Goal: Task Accomplishment & Management: Use online tool/utility

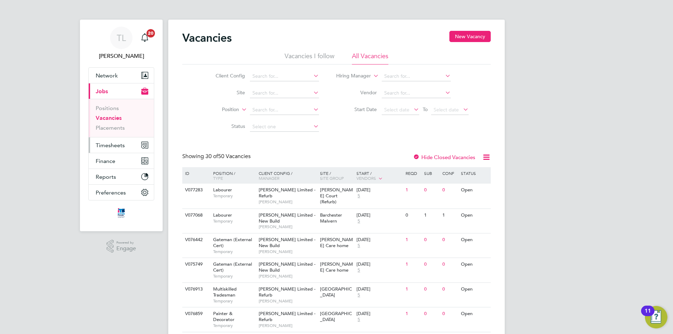
click at [112, 149] on button "Timesheets" at bounding box center [121, 144] width 65 height 15
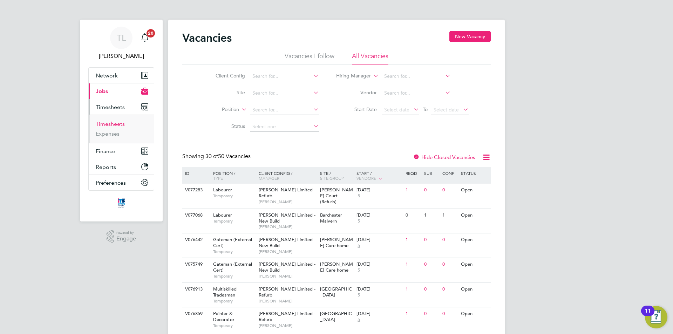
click at [111, 125] on link "Timesheets" at bounding box center [110, 123] width 29 height 7
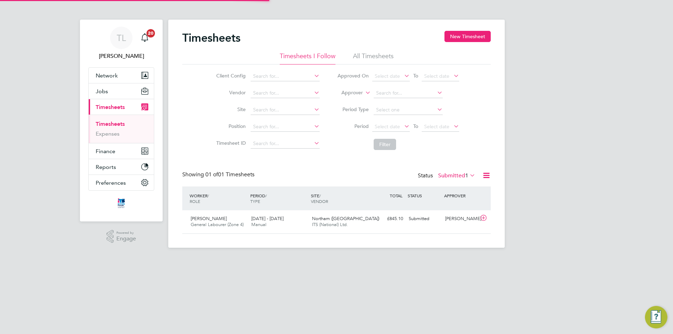
scroll to position [18, 61]
click at [339, 223] on span "ITS (National) Ltd." at bounding box center [330, 224] width 36 height 6
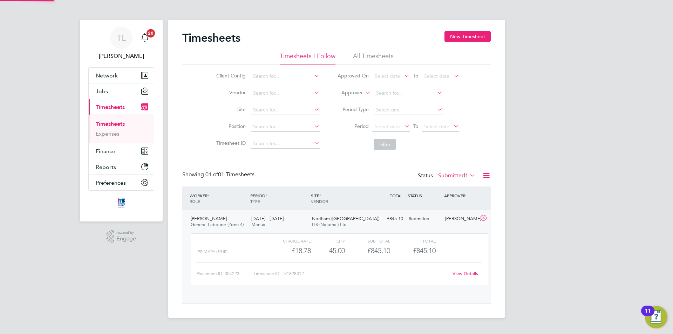
scroll to position [12, 68]
click at [461, 275] on link "View Details" at bounding box center [465, 273] width 26 height 6
click at [494, 156] on div "Timesheets New Timesheet Timesheets I Follow All Timesheets Client Config Vendo…" at bounding box center [336, 166] width 336 height 292
click at [108, 90] on button "Jobs" at bounding box center [121, 90] width 65 height 15
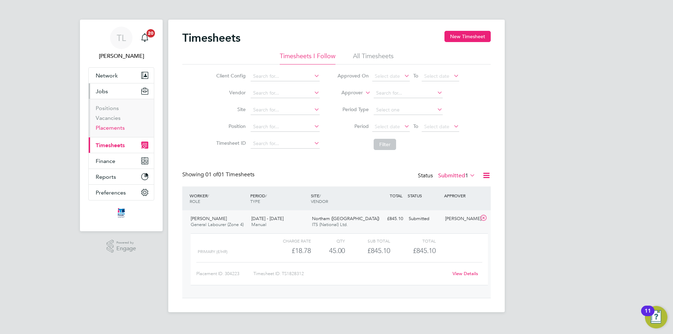
click at [114, 126] on link "Placements" at bounding box center [110, 127] width 29 height 7
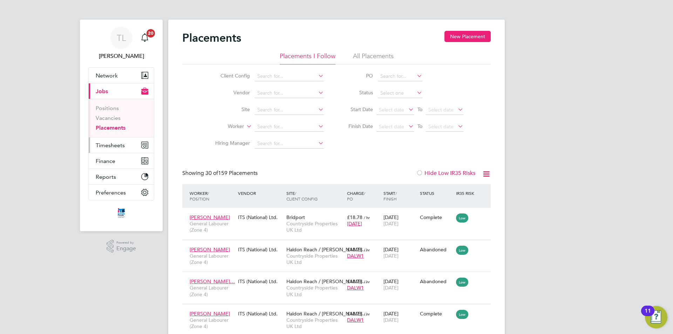
click at [101, 145] on span "Timesheets" at bounding box center [110, 145] width 29 height 7
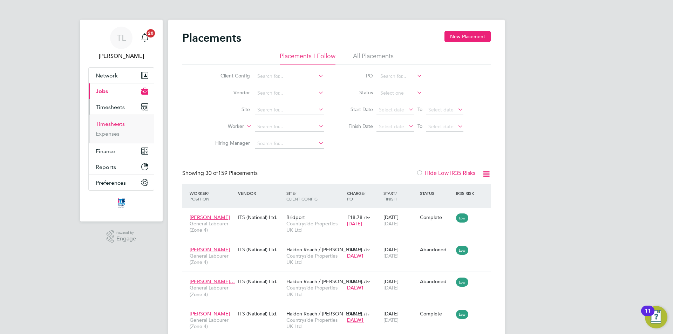
click at [118, 122] on link "Timesheets" at bounding box center [110, 123] width 29 height 7
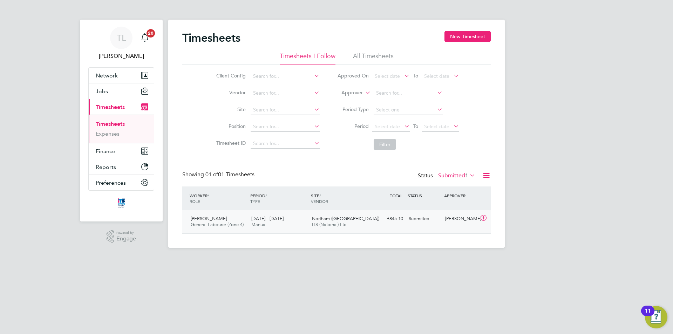
click at [263, 221] on span "[DATE] - [DATE]" at bounding box center [267, 218] width 32 height 6
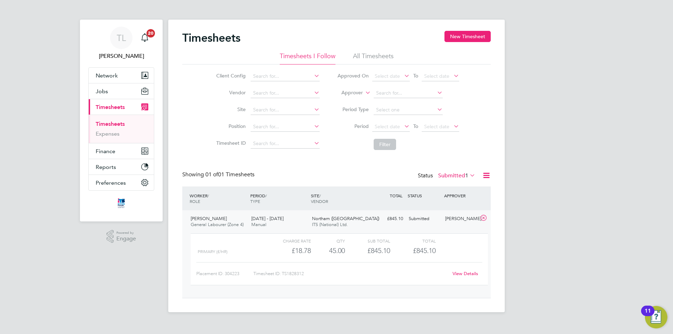
click at [467, 273] on link "View Details" at bounding box center [465, 273] width 26 height 6
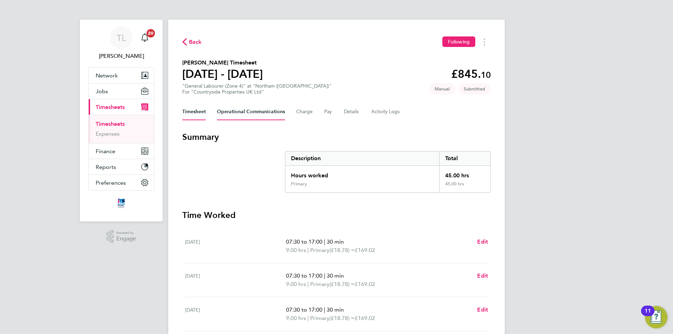
click at [274, 111] on Communications-tab "Operational Communications" at bounding box center [251, 111] width 68 height 17
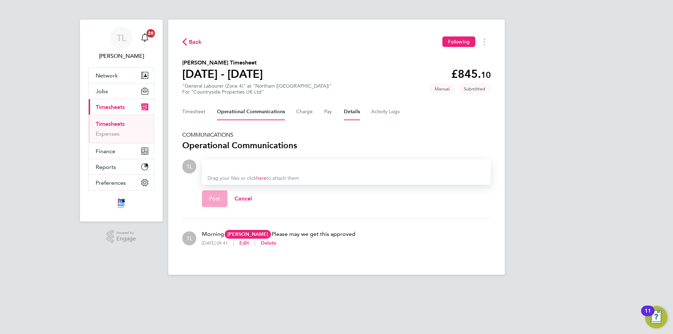
click at [357, 118] on button "Details" at bounding box center [352, 111] width 16 height 17
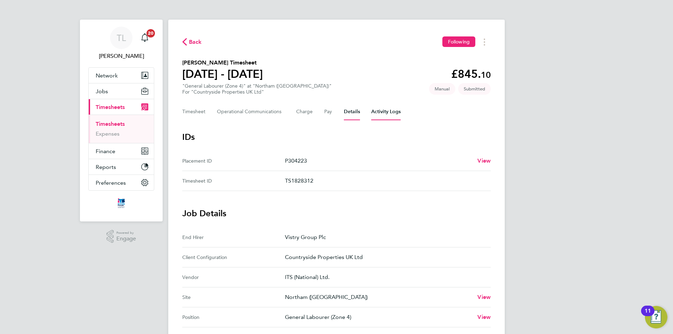
click at [390, 112] on Logs-tab "Activity Logs" at bounding box center [385, 111] width 29 height 17
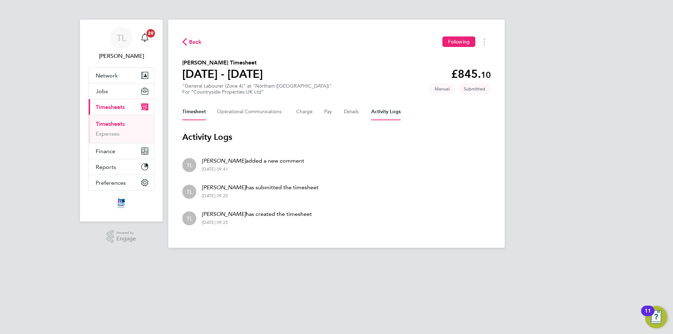
click at [190, 112] on button "Timesheet" at bounding box center [193, 111] width 23 height 17
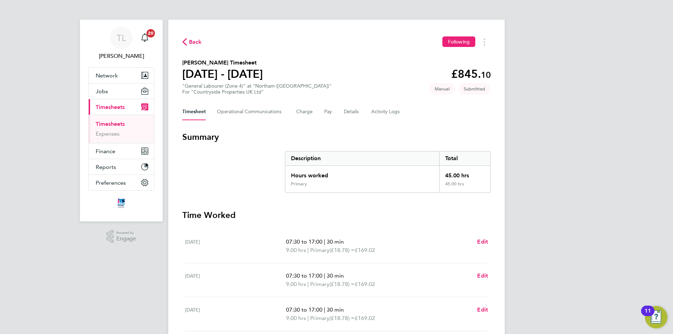
click at [191, 41] on span "Back" at bounding box center [195, 42] width 13 height 8
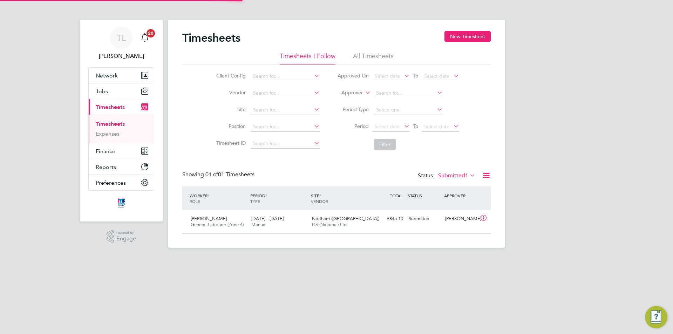
scroll to position [18, 61]
click at [113, 103] on button "Current page: Timesheets" at bounding box center [121, 106] width 65 height 15
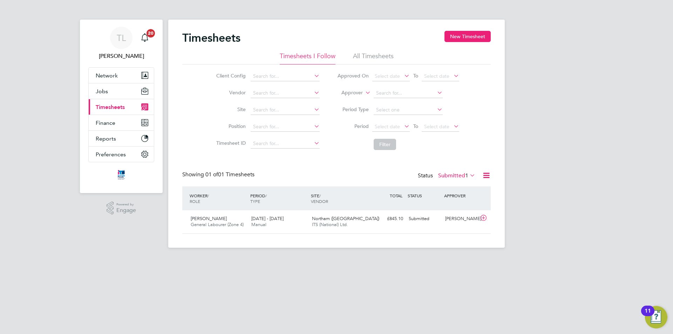
click at [114, 104] on span "Timesheets" at bounding box center [110, 107] width 29 height 7
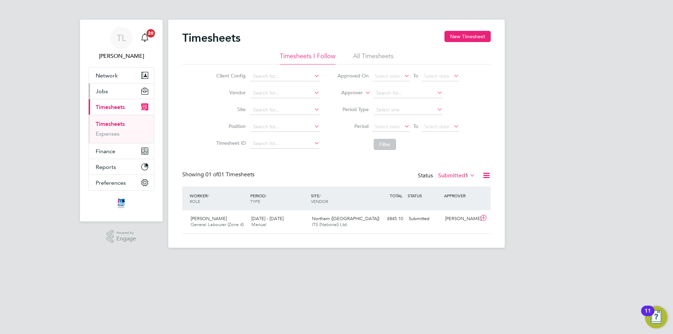
click at [117, 89] on button "Jobs" at bounding box center [121, 90] width 65 height 15
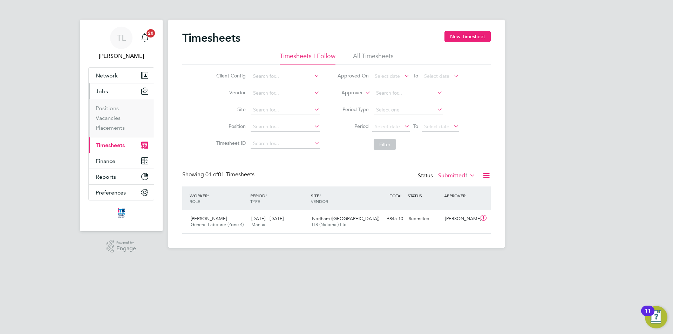
click at [111, 94] on button "Jobs" at bounding box center [121, 90] width 65 height 15
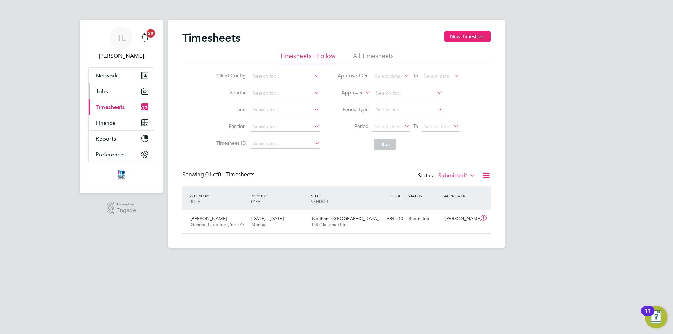
click at [111, 94] on button "Jobs" at bounding box center [121, 90] width 65 height 15
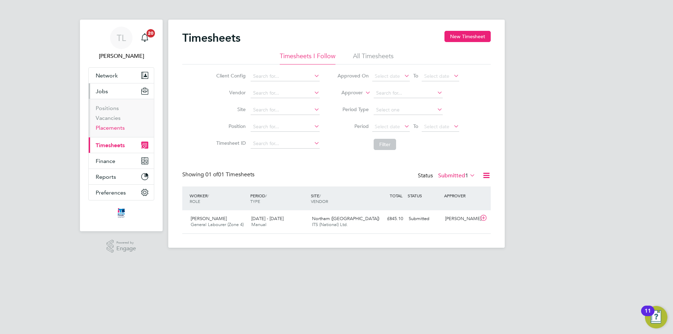
click at [104, 125] on link "Placements" at bounding box center [110, 127] width 29 height 7
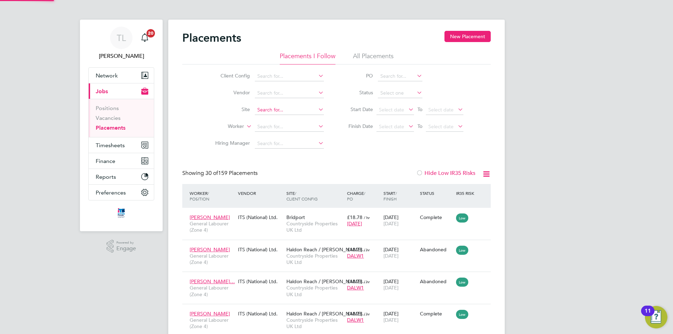
click at [274, 106] on input at bounding box center [289, 110] width 69 height 10
click at [270, 120] on li "Bide ford" at bounding box center [294, 119] width 80 height 9
type input "Bideford"
click at [317, 110] on icon at bounding box center [317, 109] width 0 height 10
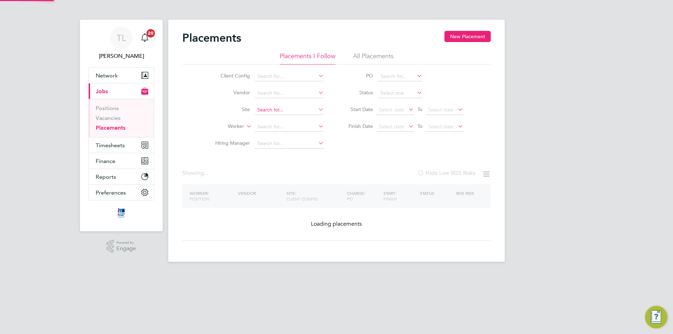
click at [310, 110] on input at bounding box center [289, 110] width 69 height 10
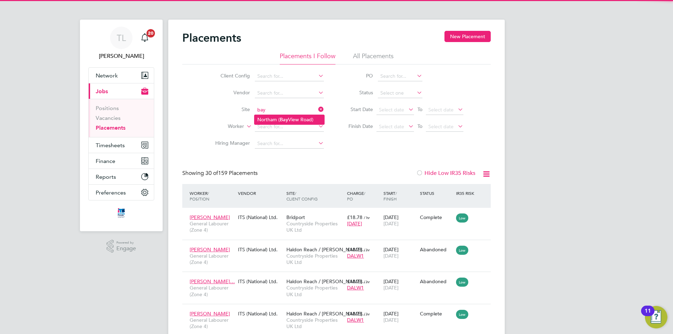
click at [262, 120] on li "Northam ( Bay View Road)" at bounding box center [289, 119] width 70 height 9
type input "Northam ([GEOGRAPHIC_DATA])"
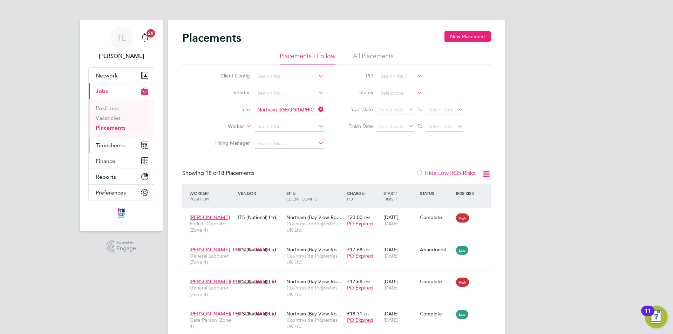
click at [119, 147] on span "Timesheets" at bounding box center [110, 145] width 29 height 7
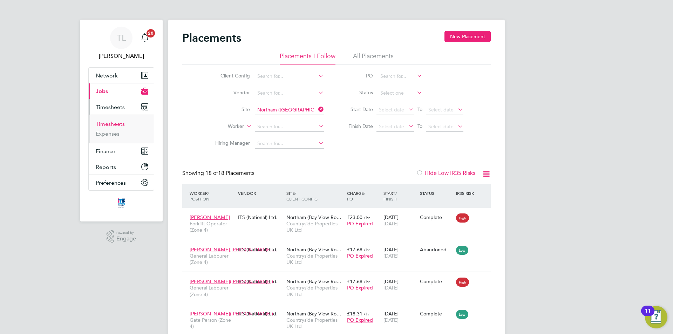
click at [116, 126] on link "Timesheets" at bounding box center [110, 123] width 29 height 7
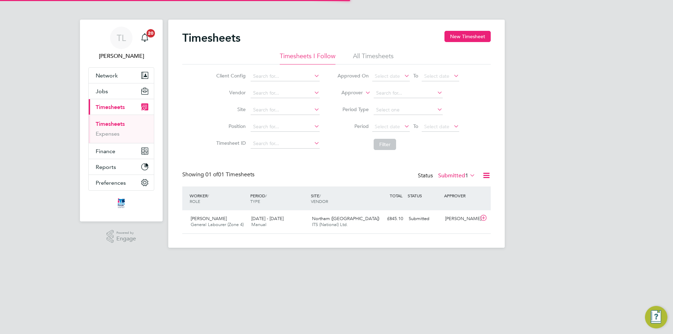
scroll to position [18, 61]
